Goal: Task Accomplishment & Management: Complete application form

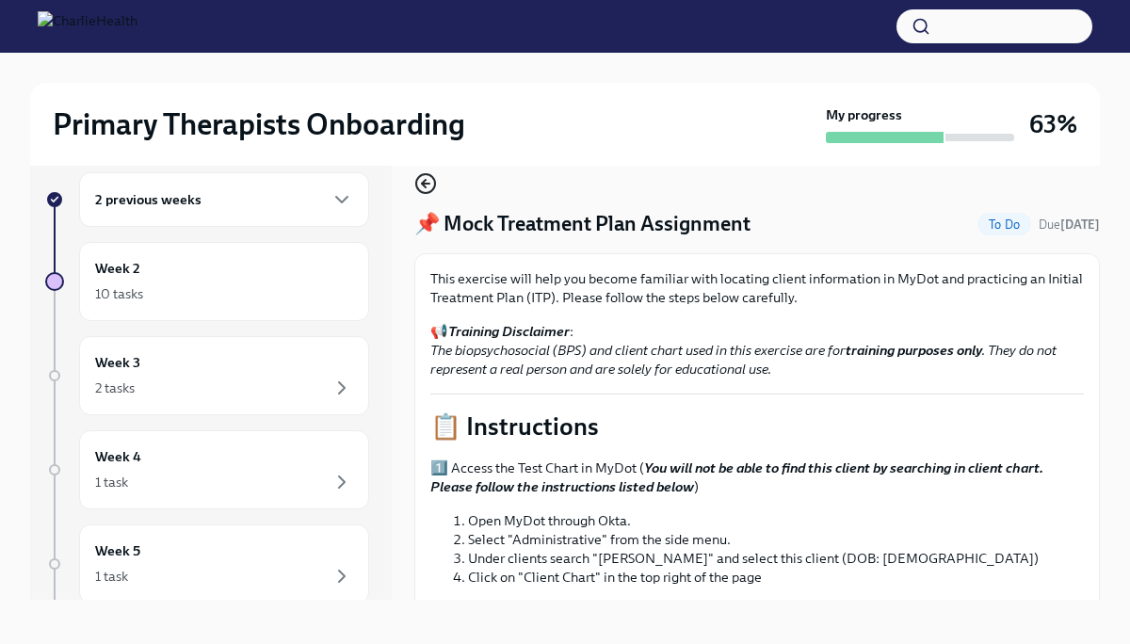
click at [424, 182] on icon "button" at bounding box center [425, 183] width 23 height 23
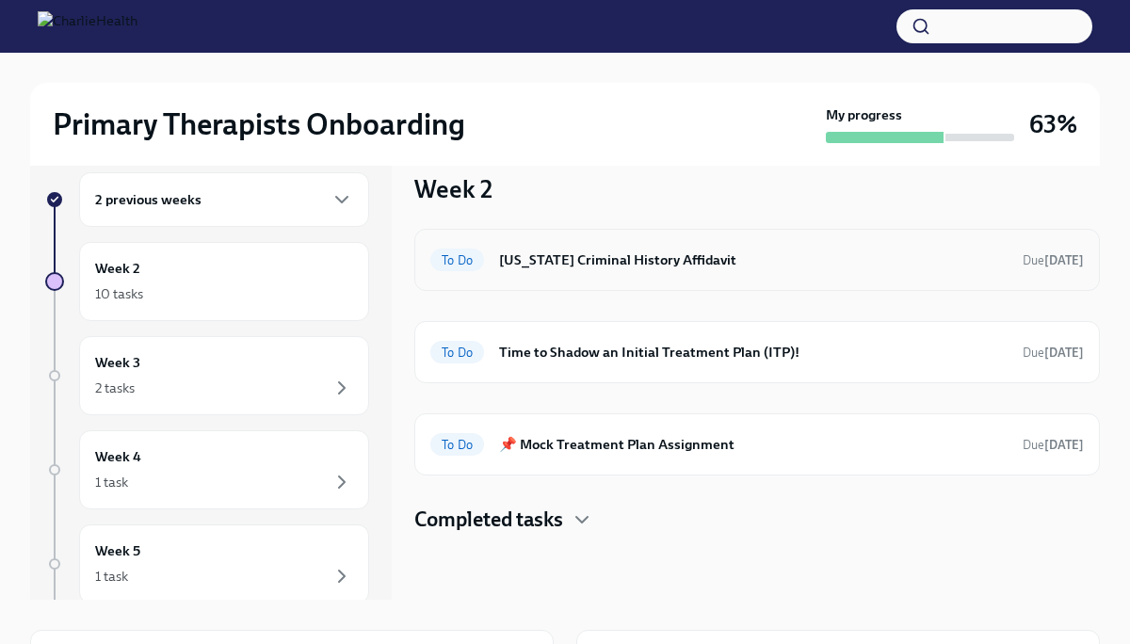
click at [651, 266] on h6 "[US_STATE] Criminal History Affidavit" at bounding box center [753, 260] width 508 height 21
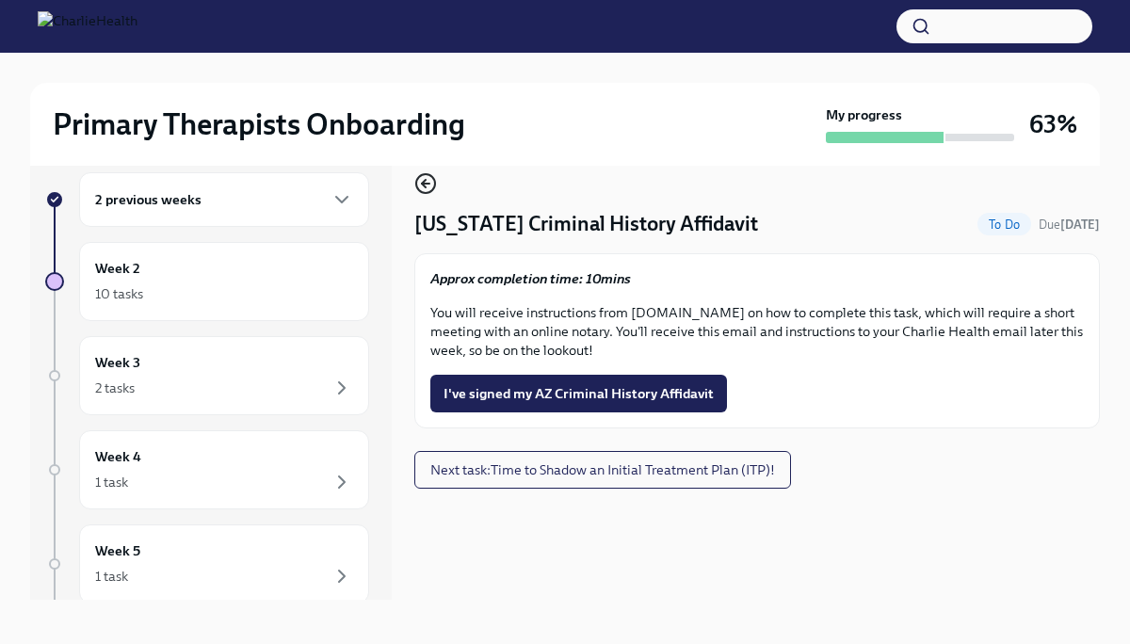
click at [420, 186] on icon "button" at bounding box center [425, 183] width 23 height 23
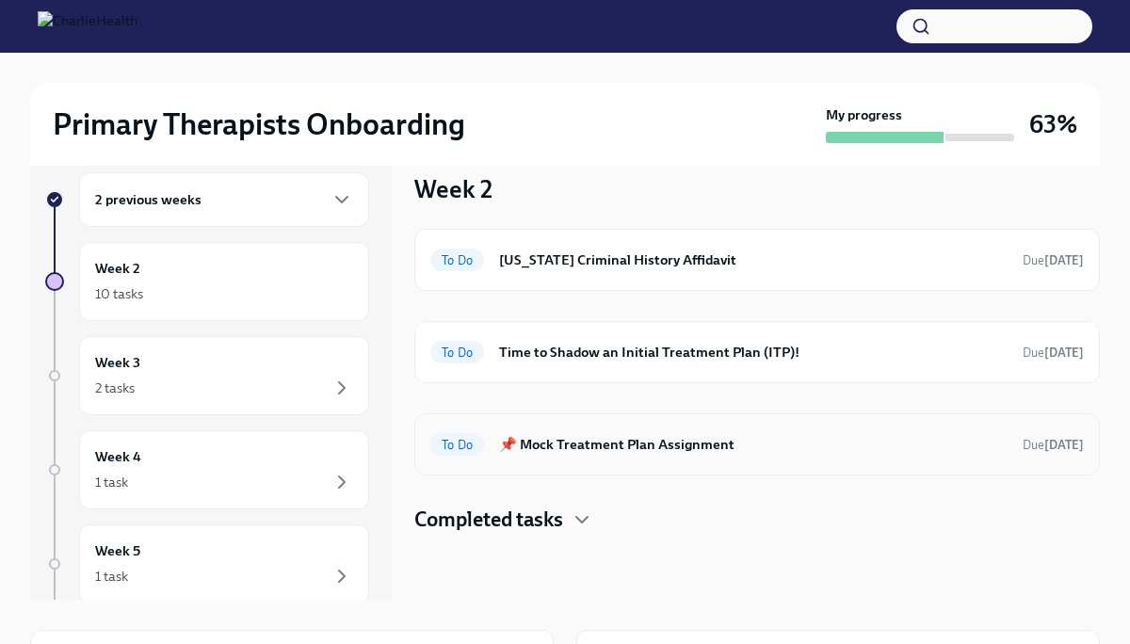
click at [632, 450] on h6 "📌 Mock Treatment Plan Assignment" at bounding box center [753, 444] width 508 height 21
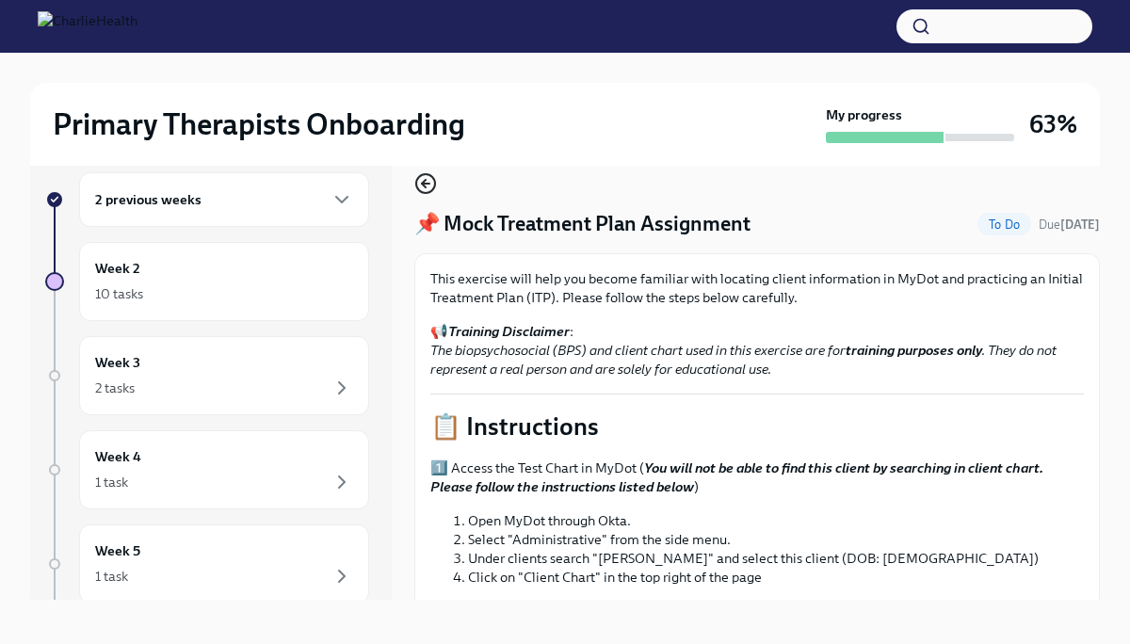
click at [417, 181] on icon "button" at bounding box center [425, 183] width 23 height 23
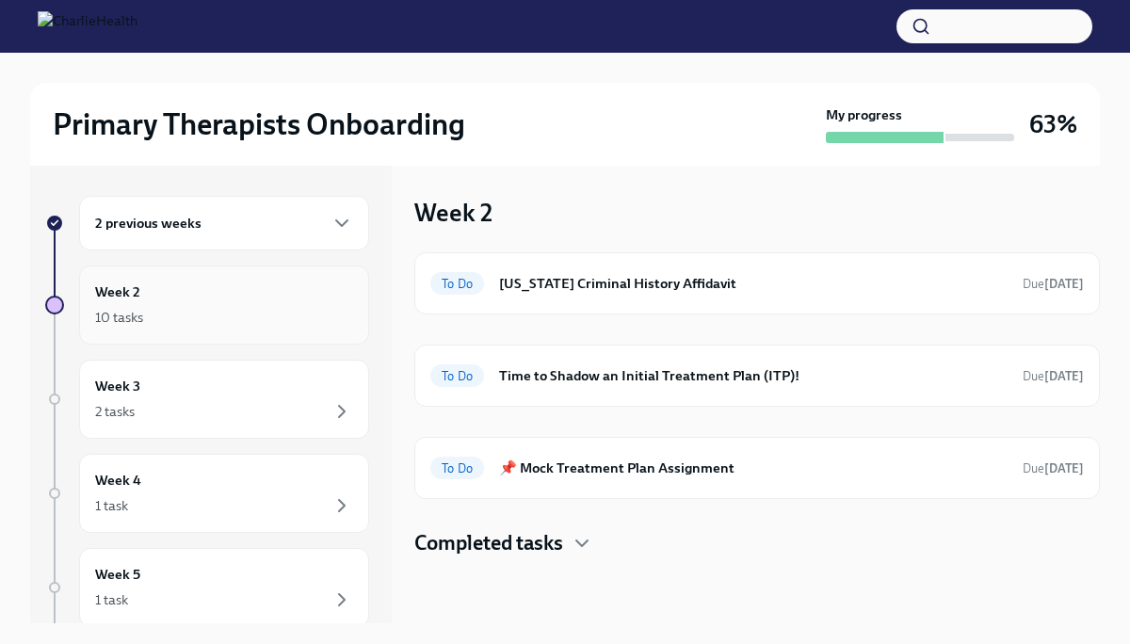
click at [291, 291] on div "Week 2 10 tasks" at bounding box center [224, 305] width 258 height 47
click at [543, 543] on h4 "Completed tasks" at bounding box center [488, 543] width 149 height 28
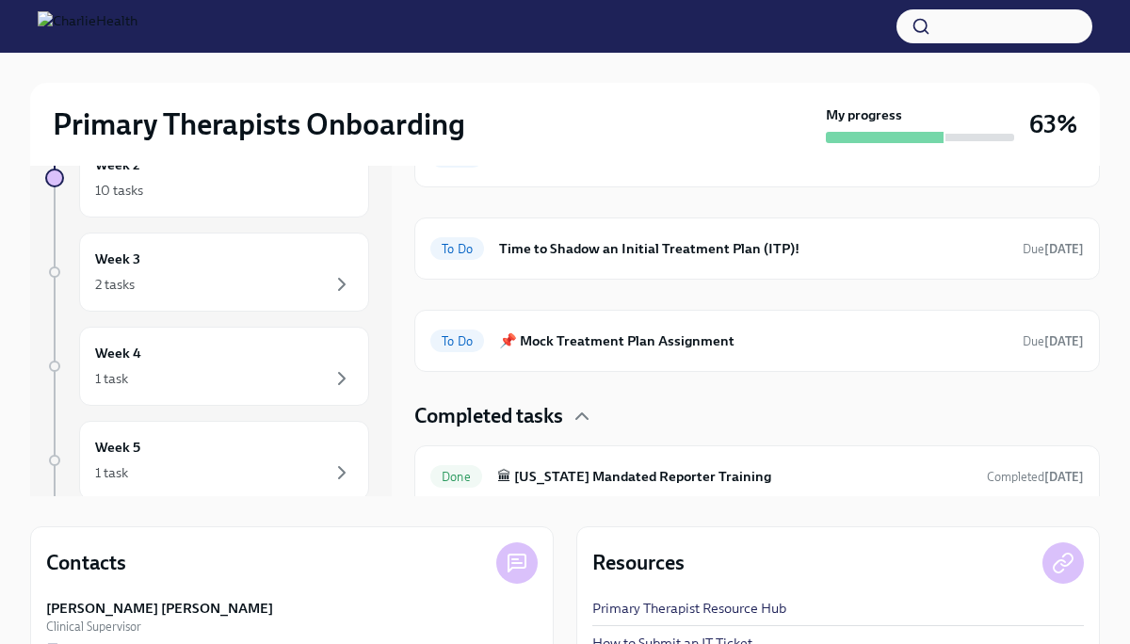
click at [509, 417] on h4 "Completed tasks" at bounding box center [488, 416] width 149 height 28
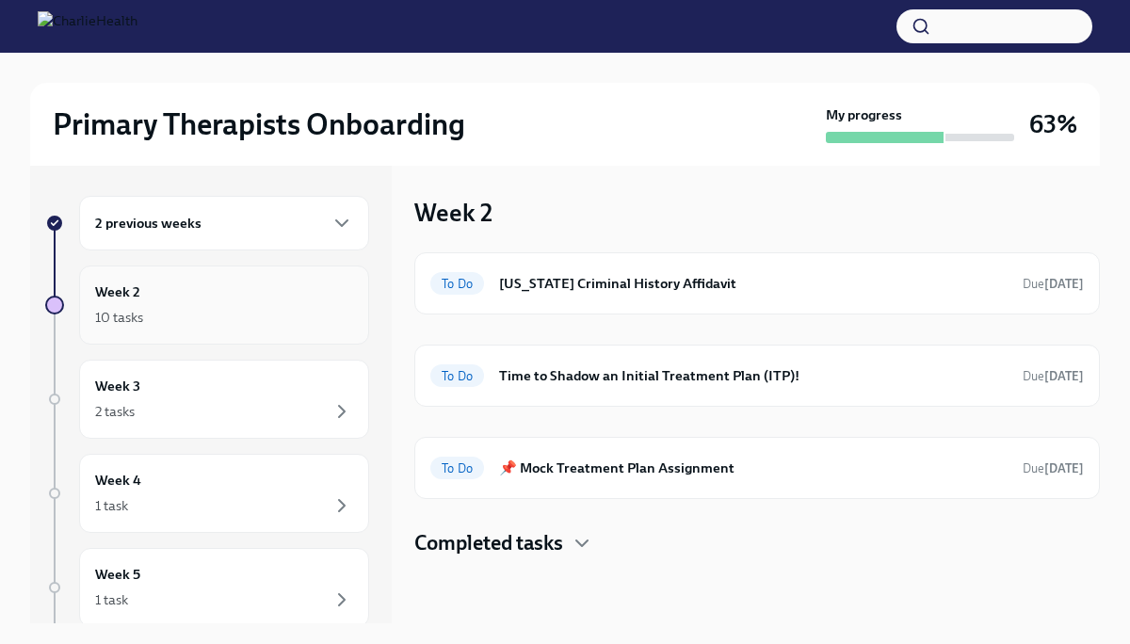
click at [310, 283] on div "Week 2 10 tasks" at bounding box center [224, 305] width 258 height 47
click at [231, 313] on div "10 tasks" at bounding box center [224, 317] width 258 height 23
click at [339, 223] on icon "button" at bounding box center [341, 223] width 11 height 6
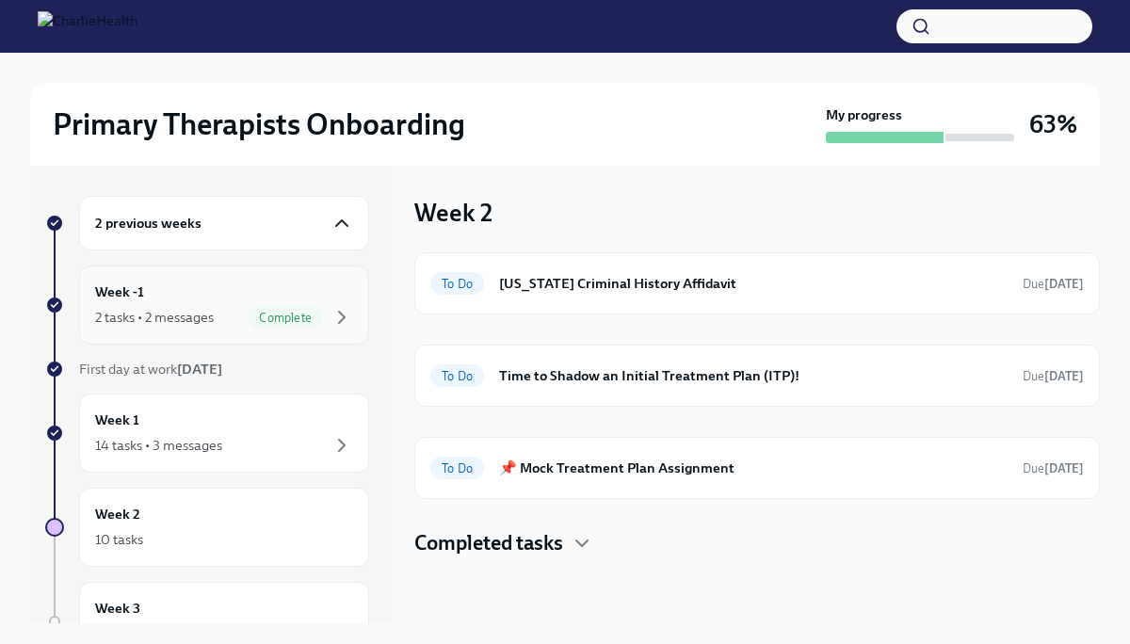
click at [254, 321] on span "Complete" at bounding box center [285, 318] width 75 height 14
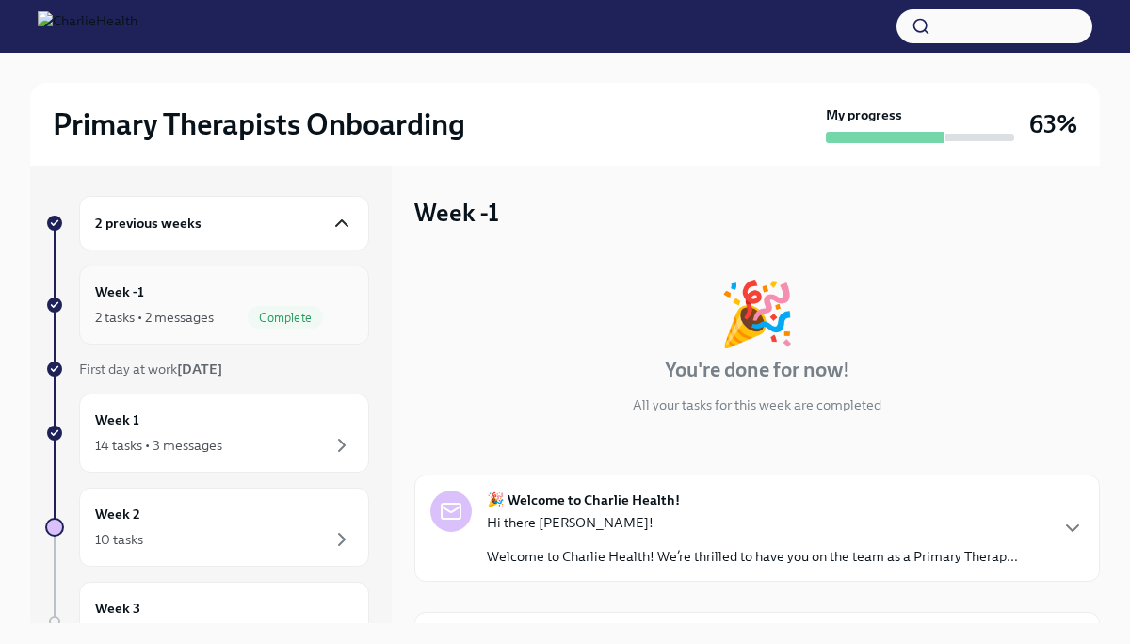
click at [254, 321] on span "Complete" at bounding box center [285, 318] width 75 height 14
click at [275, 422] on div "Week 1 14 tasks • 3 messages" at bounding box center [224, 433] width 258 height 47
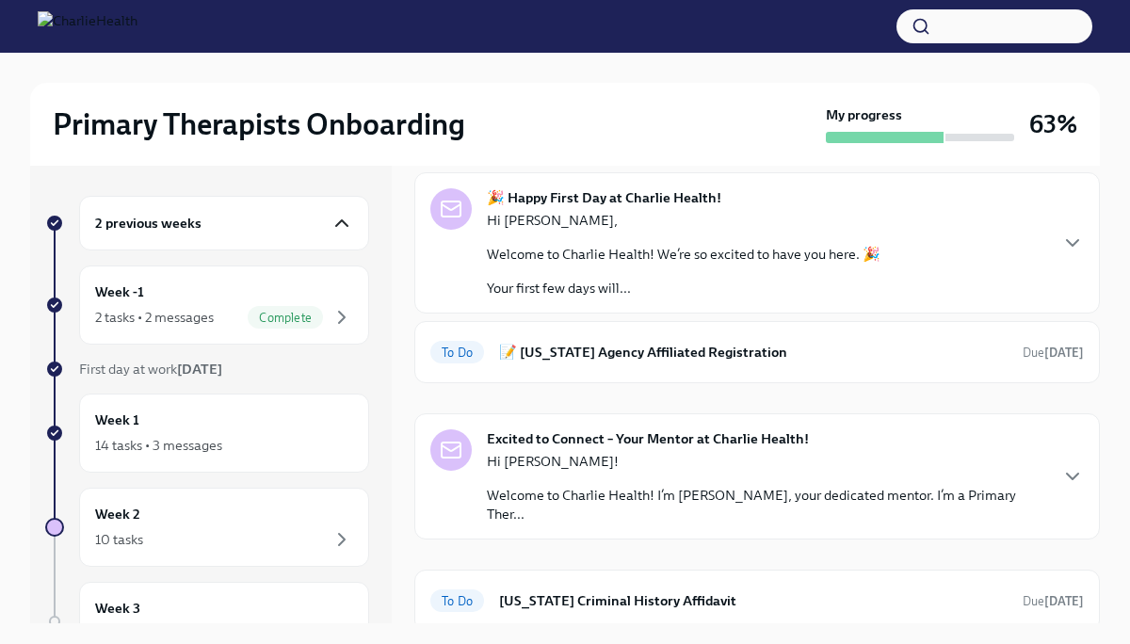
scroll to position [92, 0]
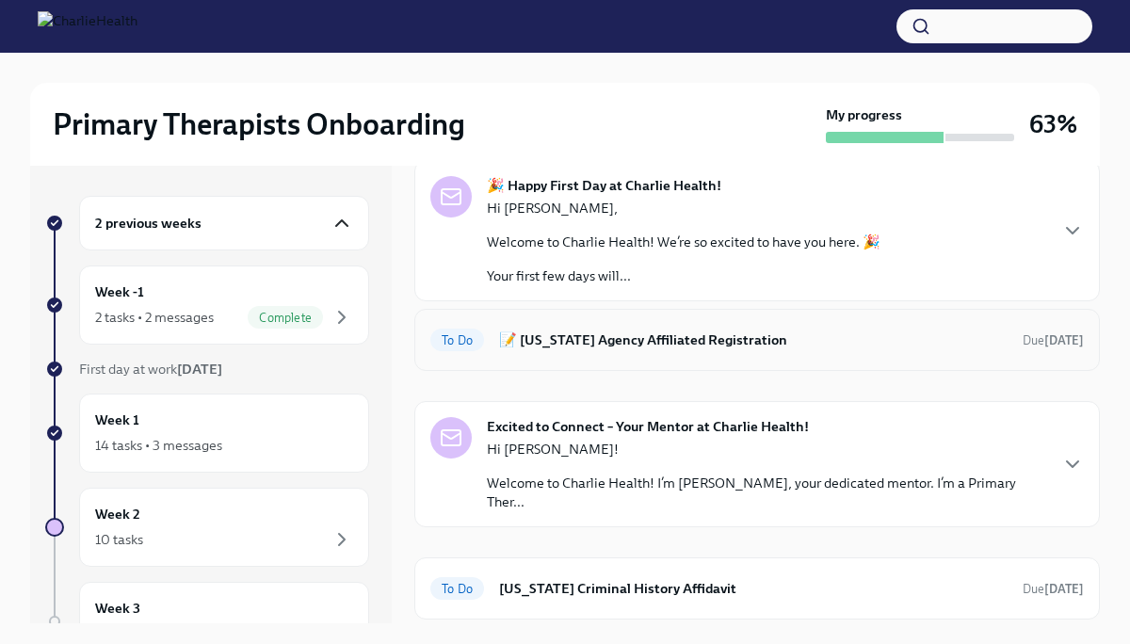
click at [616, 341] on h6 "📝 [US_STATE] Agency Affiliated Registration" at bounding box center [753, 340] width 508 height 21
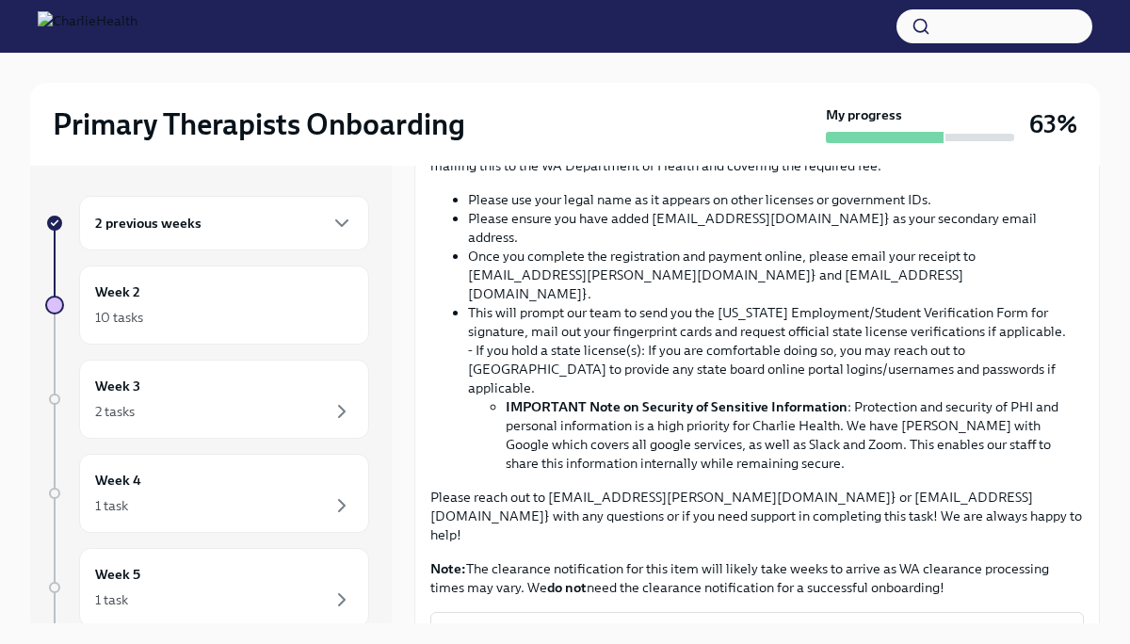
scroll to position [945, 0]
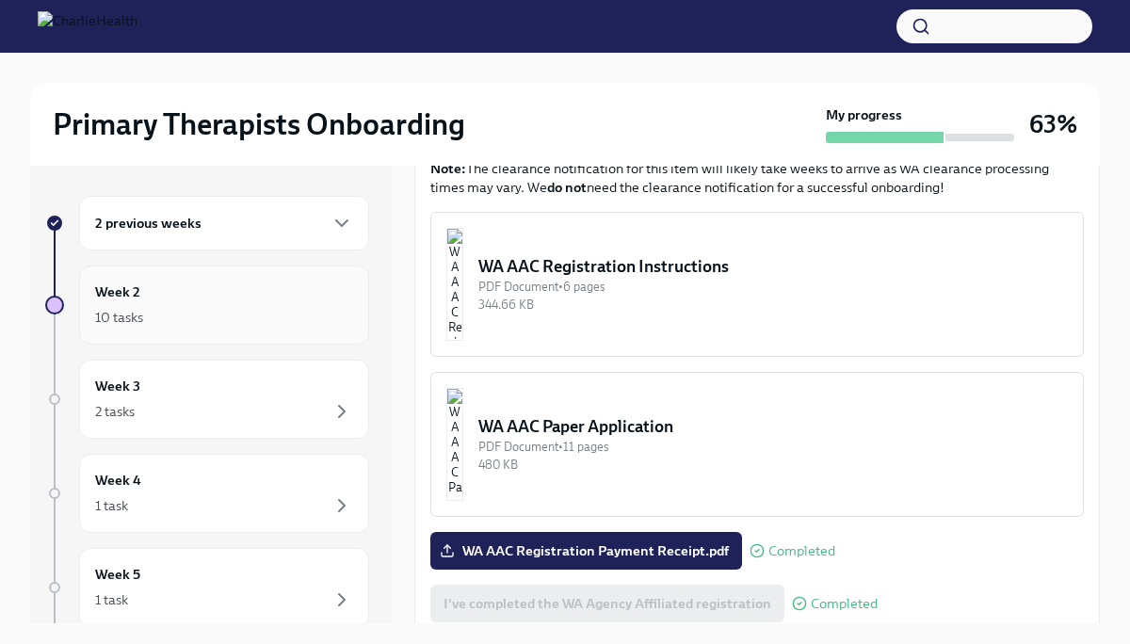
click at [304, 288] on div "Week 2 10 tasks" at bounding box center [224, 305] width 258 height 47
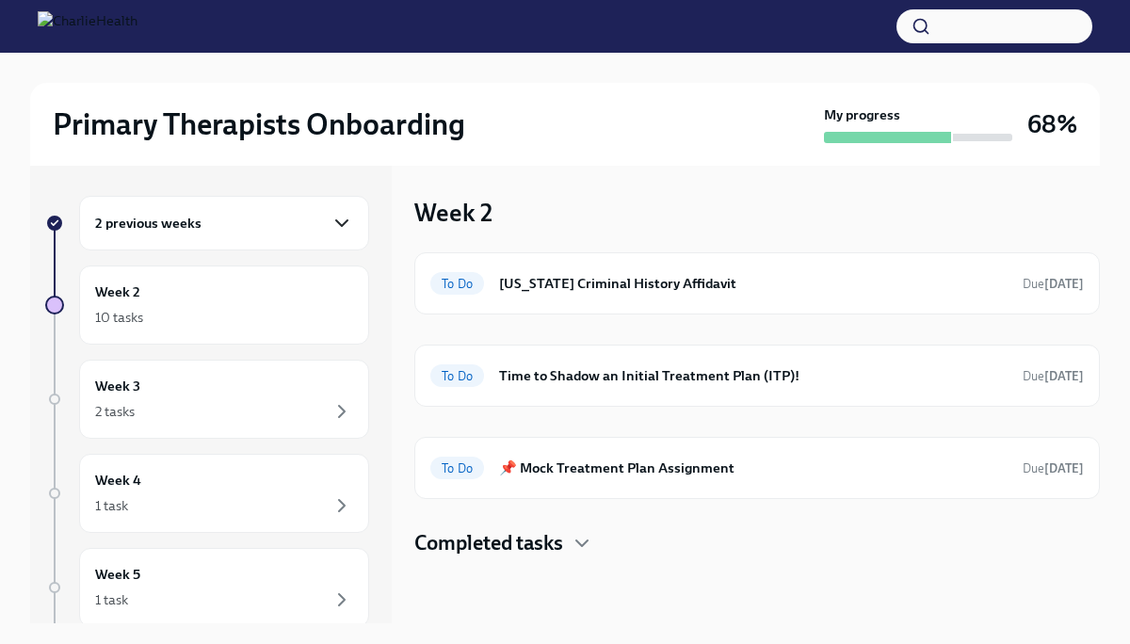
click at [338, 224] on icon "button" at bounding box center [341, 223] width 23 height 23
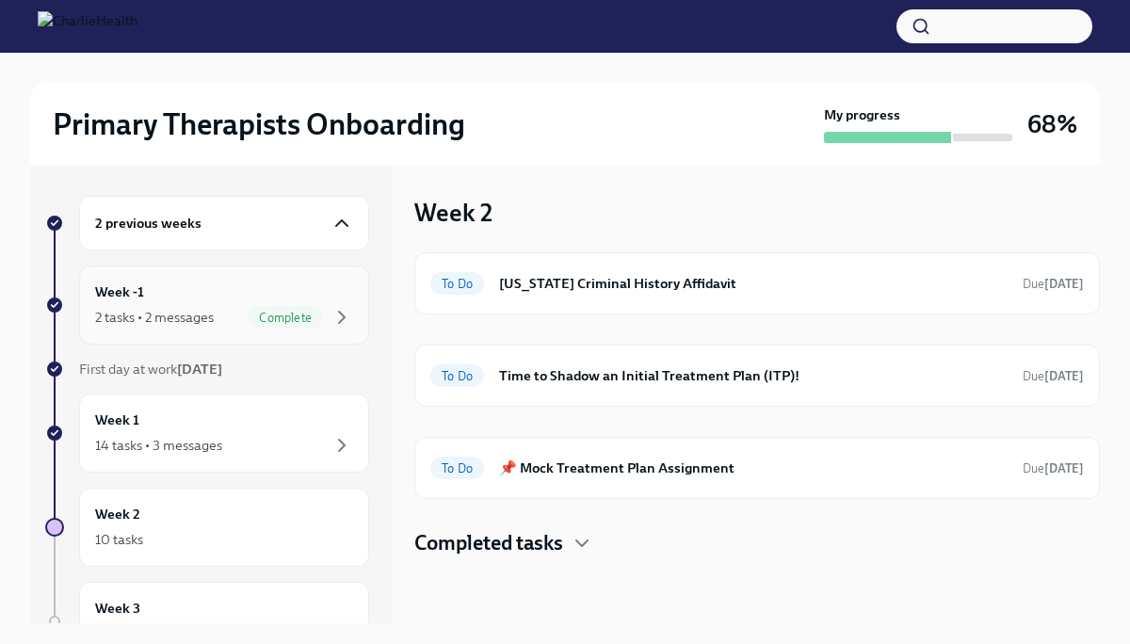
click at [299, 306] on div "Complete" at bounding box center [285, 317] width 75 height 23
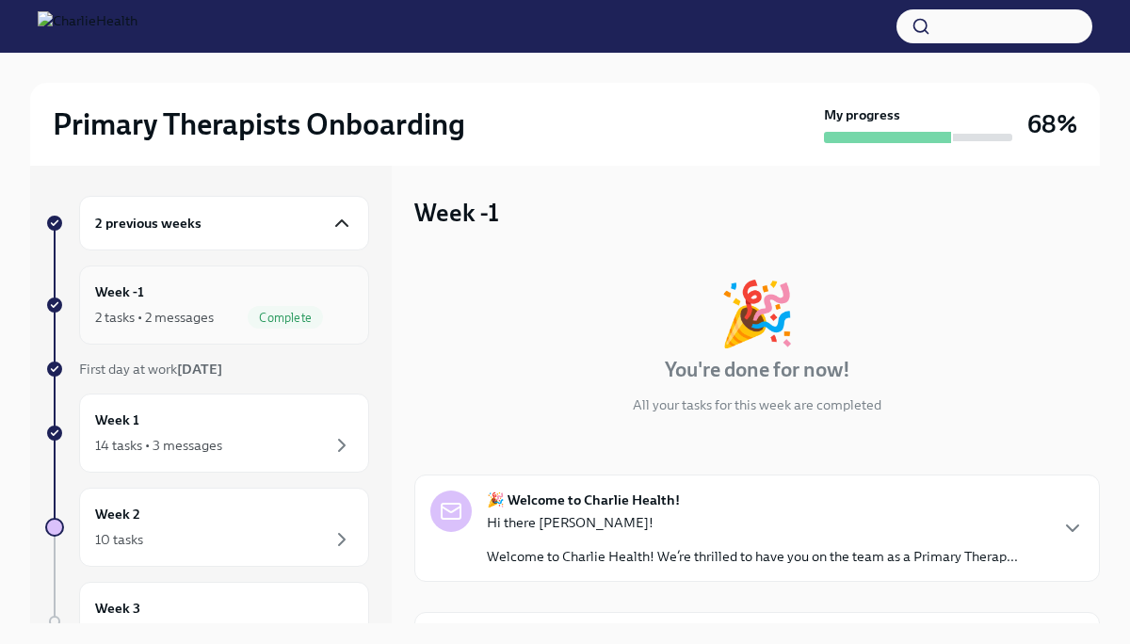
click at [299, 306] on div "Complete" at bounding box center [285, 317] width 75 height 23
click at [278, 427] on div "Week 1 14 tasks • 3 messages" at bounding box center [224, 433] width 258 height 47
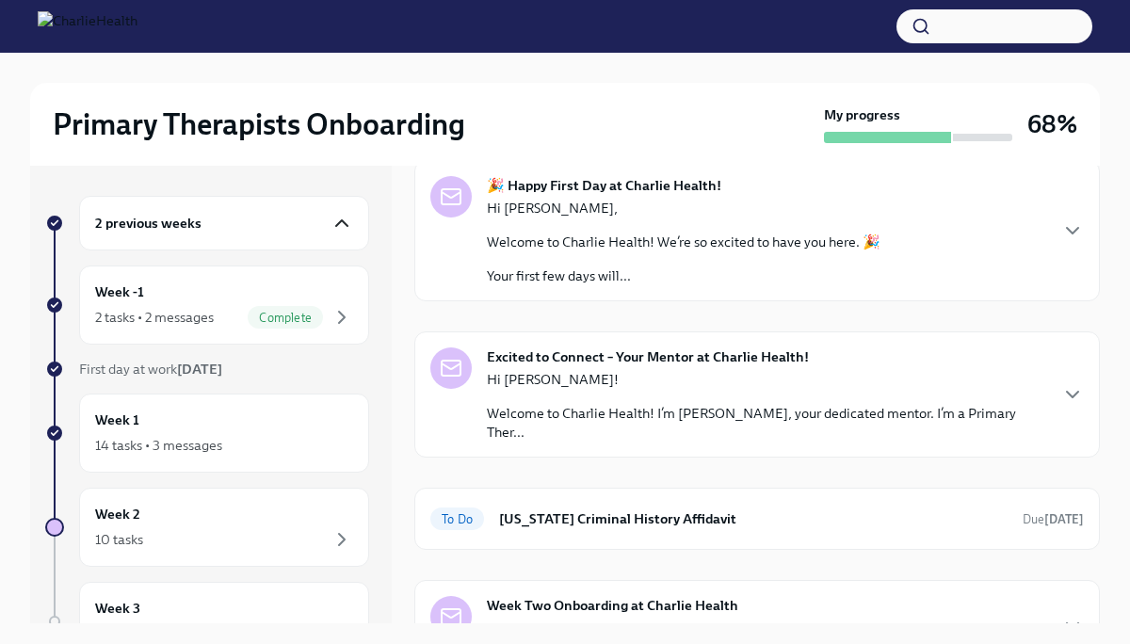
scroll to position [200, 0]
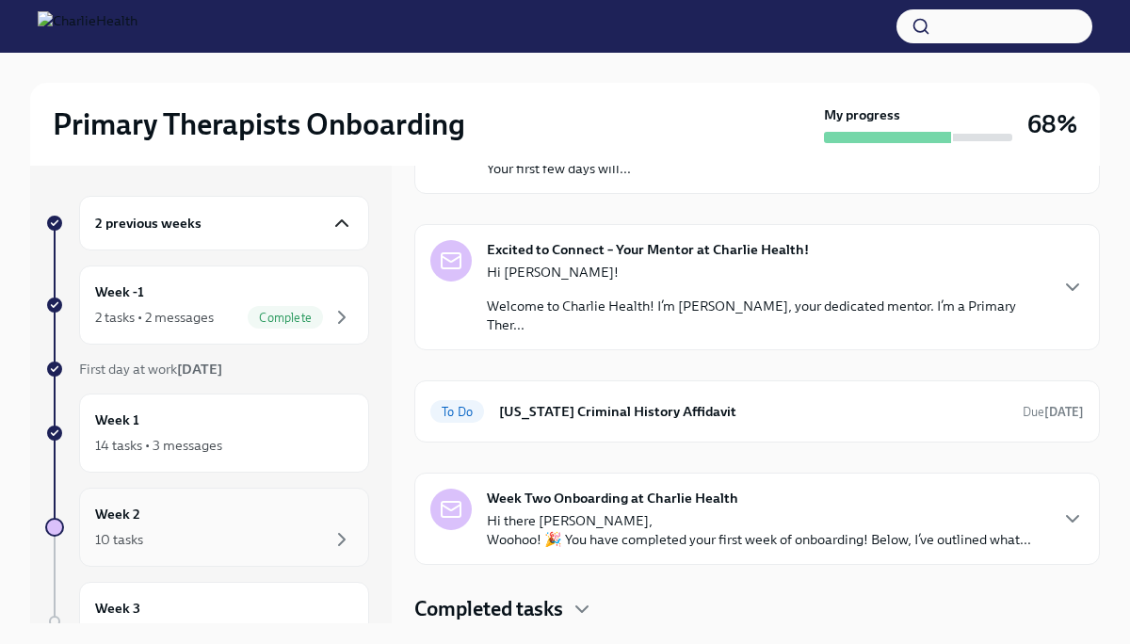
click at [270, 523] on div "Week 2 10 tasks" at bounding box center [224, 527] width 258 height 47
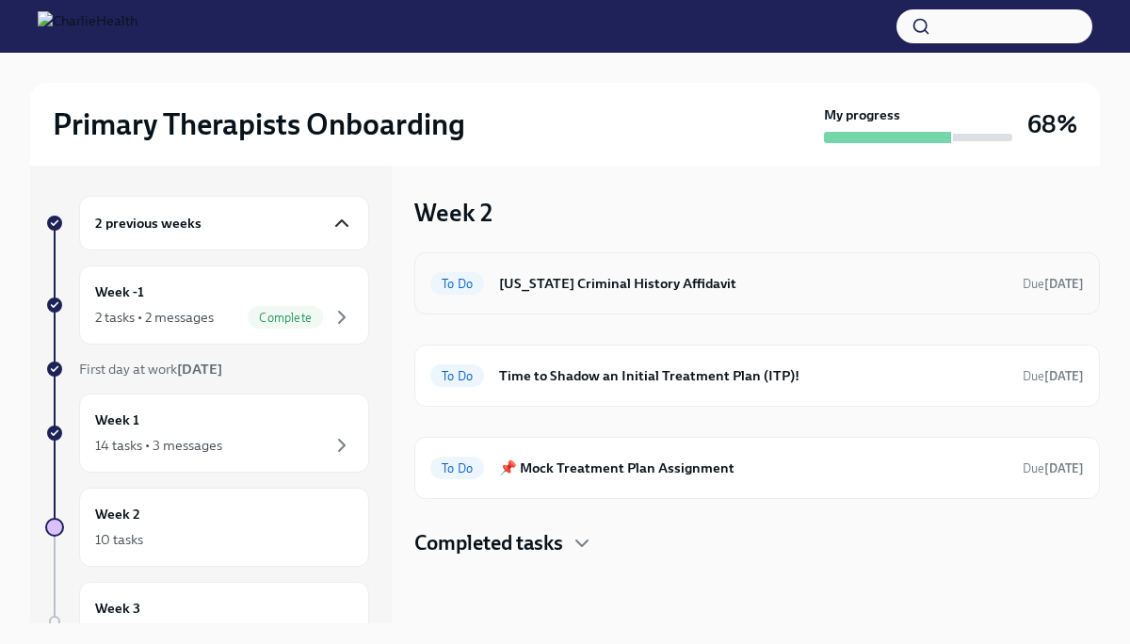
click at [492, 281] on div "To Do [US_STATE] Criminal History Affidavit Due [DATE]" at bounding box center [756, 283] width 653 height 30
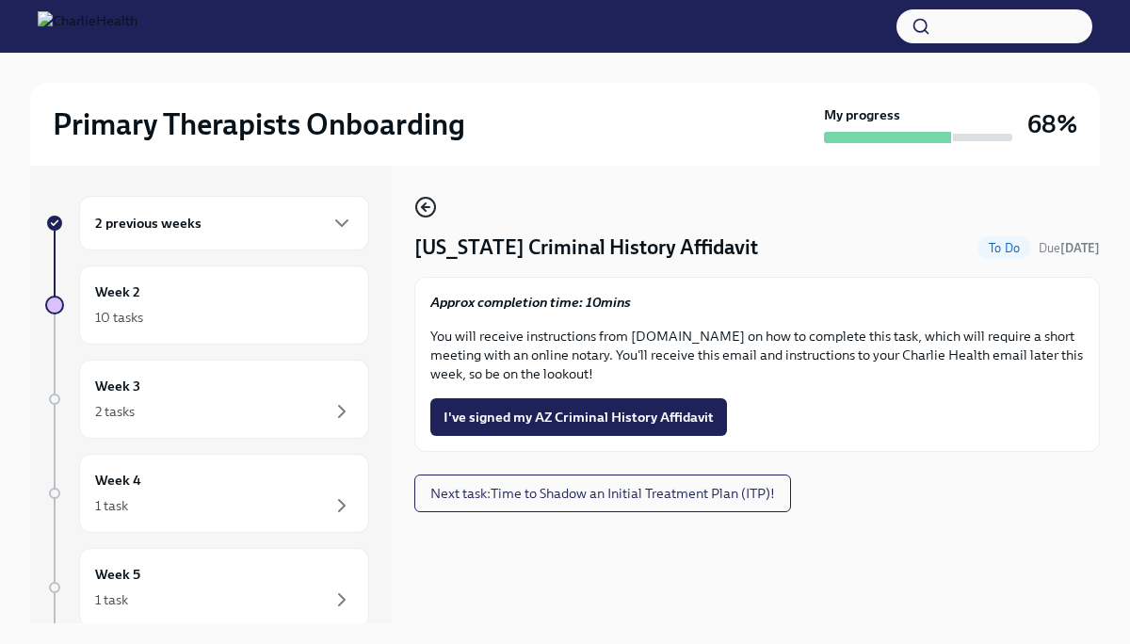
click at [427, 207] on icon "button" at bounding box center [426, 207] width 8 height 0
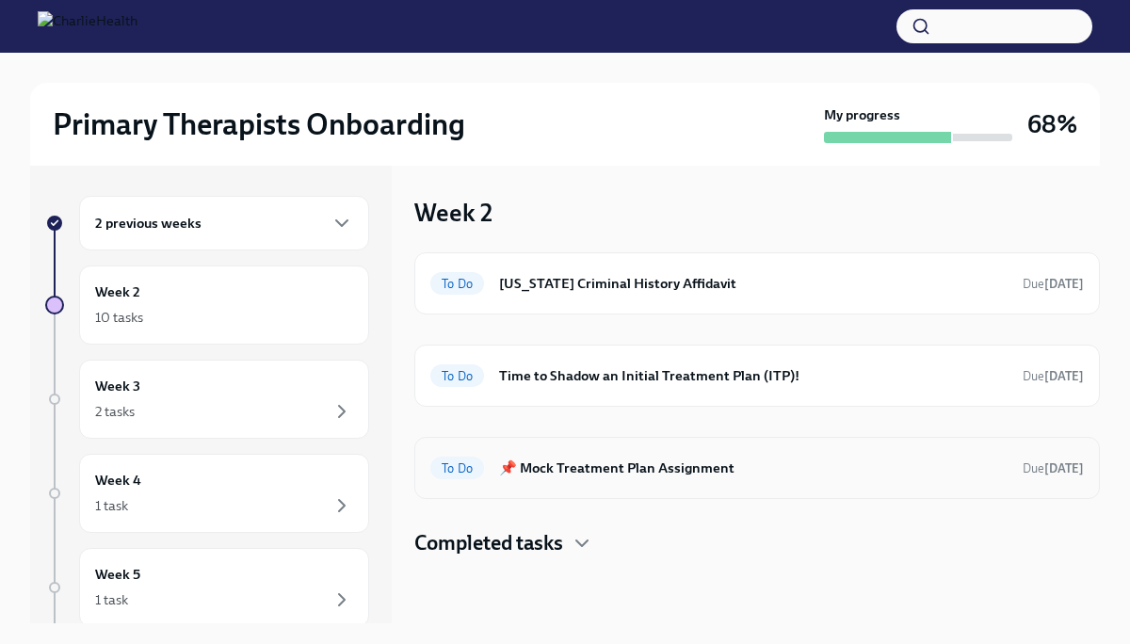
click at [651, 467] on h6 "📌 Mock Treatment Plan Assignment" at bounding box center [753, 468] width 508 height 21
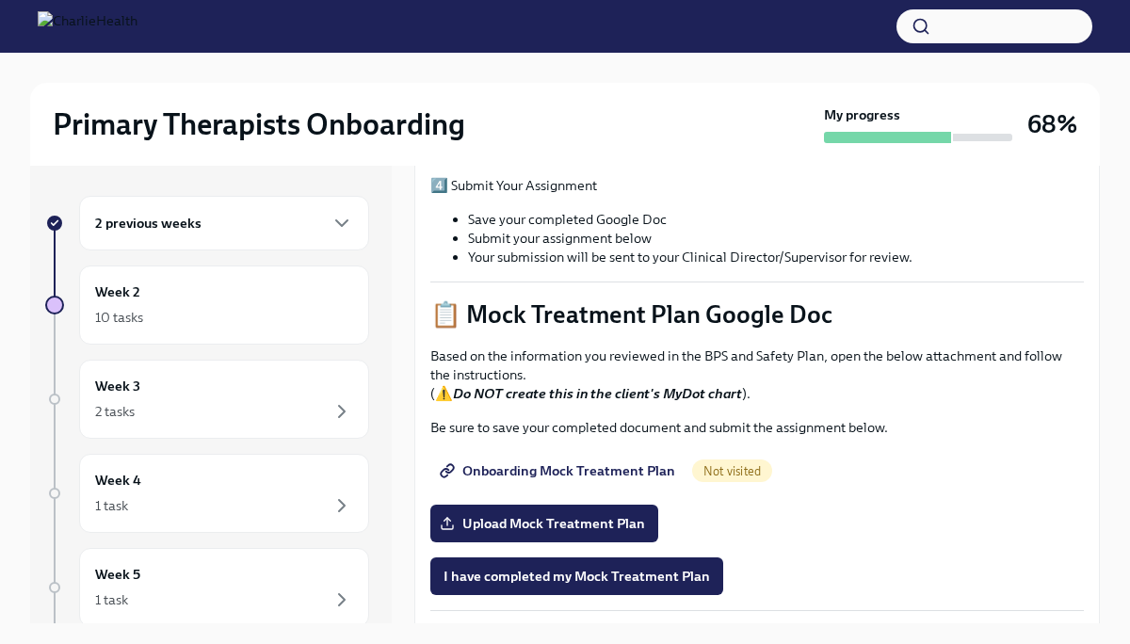
scroll to position [698, 0]
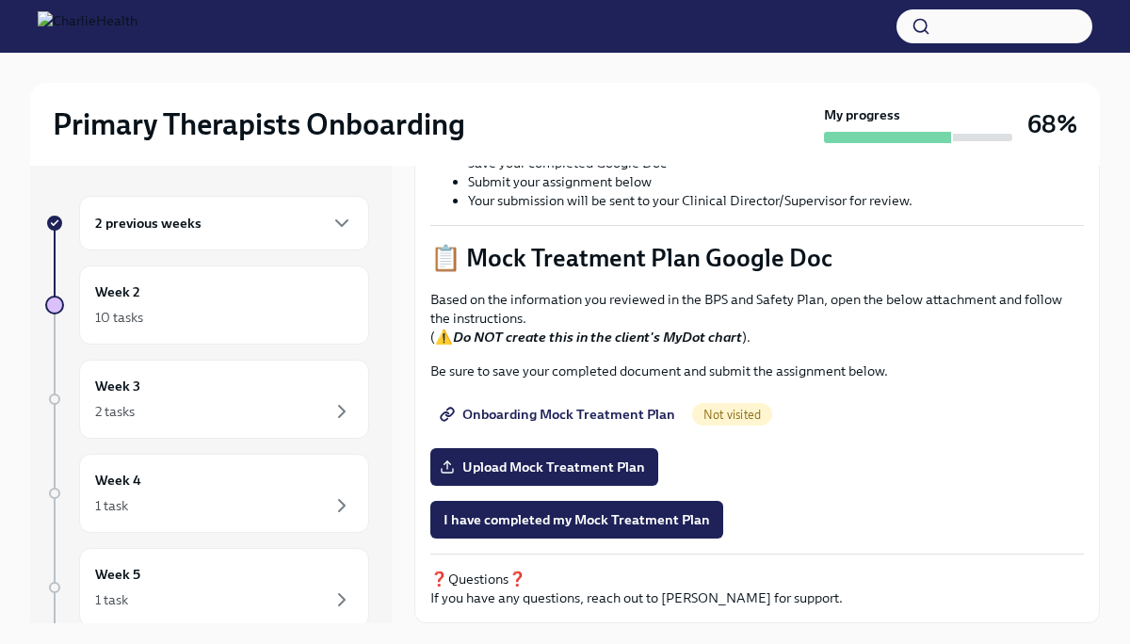
click at [572, 416] on span "Onboarding Mock Treatment Plan" at bounding box center [559, 414] width 232 height 19
click at [602, 417] on span "Onboarding Mock Treatment Plan" at bounding box center [559, 414] width 232 height 19
